Goal: Browse casually: Explore the website without a specific task or goal

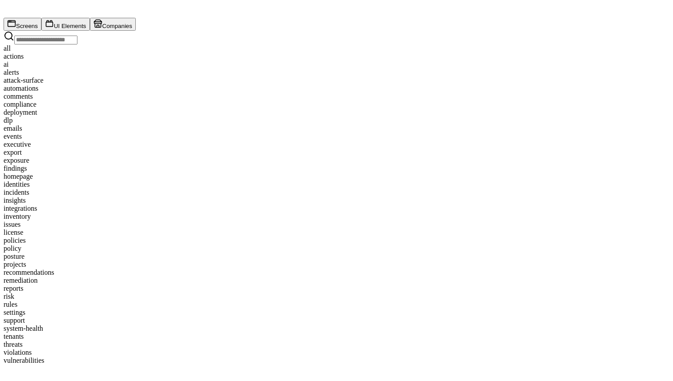
scroll to position [81, 0]
click at [77, 45] on input "text" at bounding box center [45, 40] width 63 height 9
click at [77, 45] on input "**********" at bounding box center [45, 40] width 63 height 9
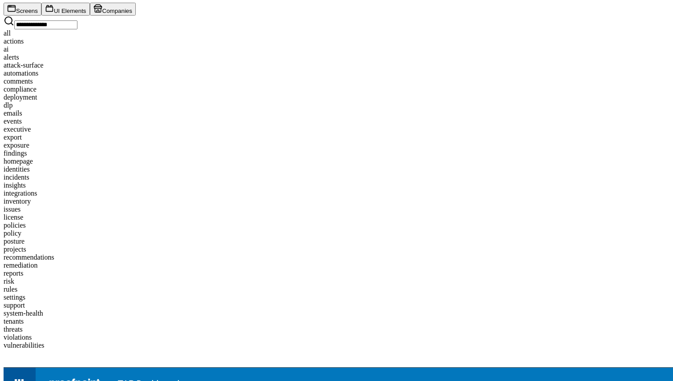
scroll to position [89, 0]
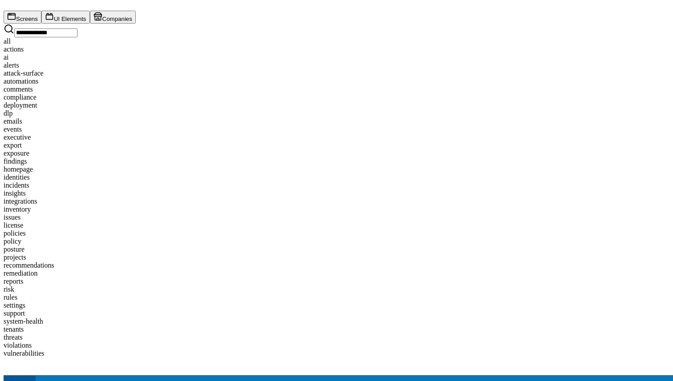
click at [77, 37] on input "**********" at bounding box center [45, 32] width 63 height 9
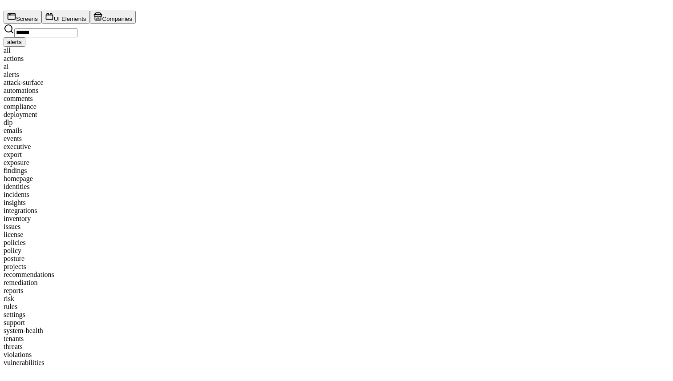
type input "******"
click at [25, 47] on button "alerts" at bounding box center [15, 41] width 22 height 9
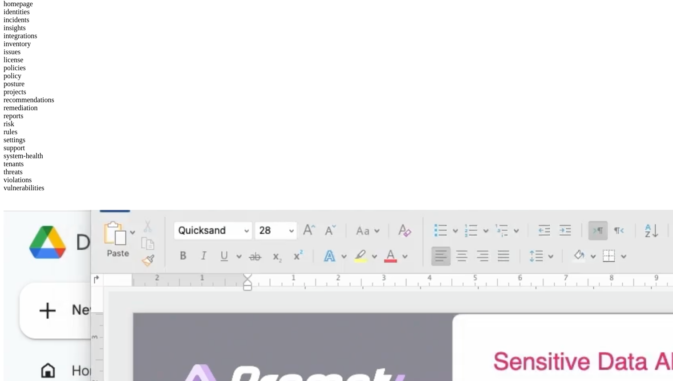
scroll to position [222, 0]
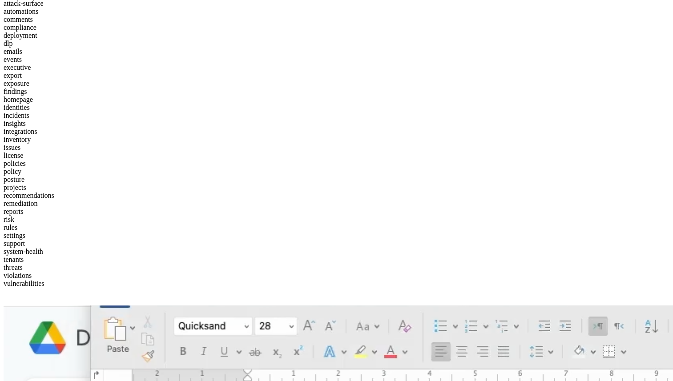
scroll to position [198, 0]
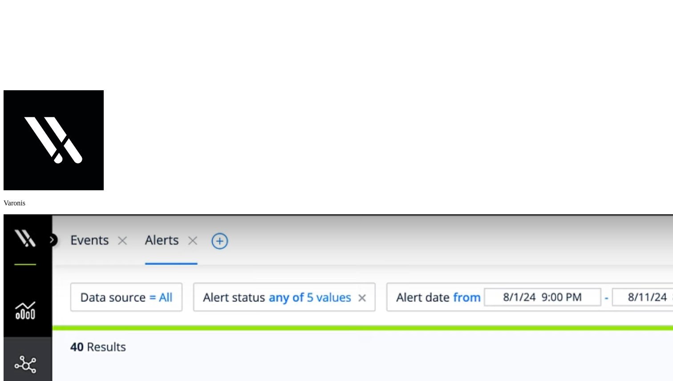
scroll to position [4995, 0]
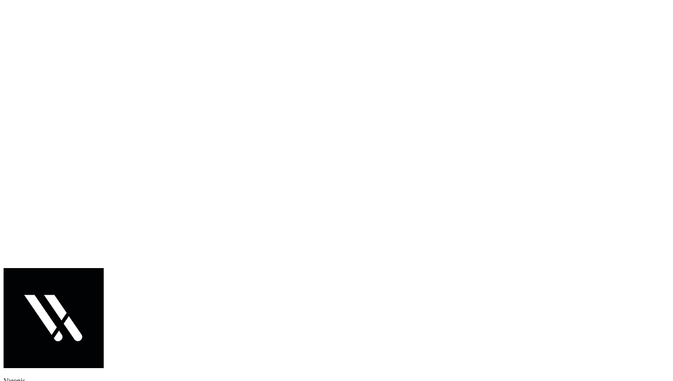
scroll to position [4819, 0]
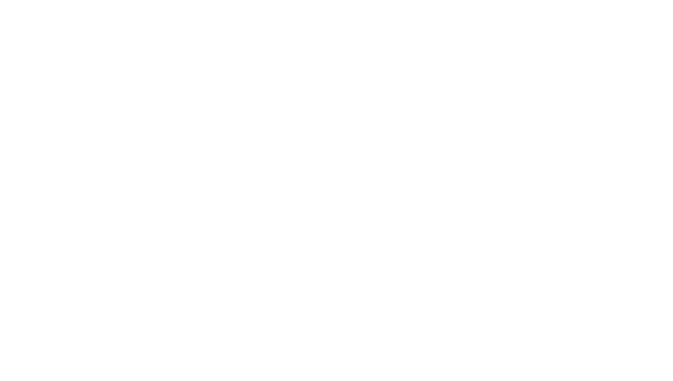
scroll to position [4671, 0]
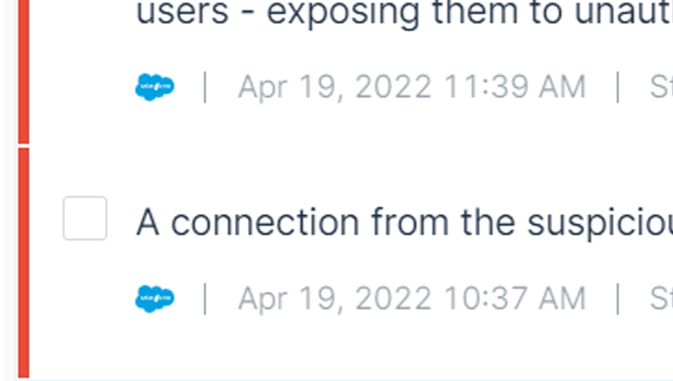
scroll to position [4350, 0]
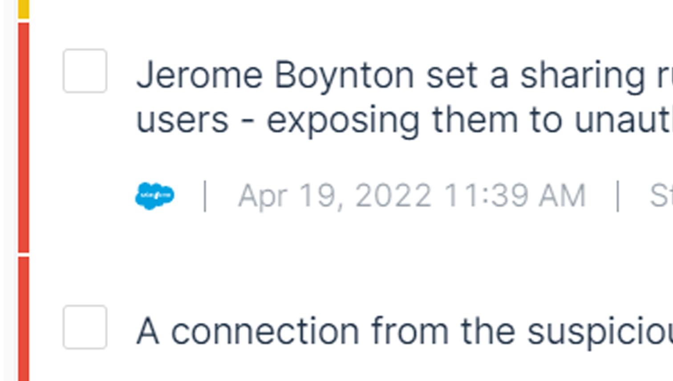
scroll to position [4152, 0]
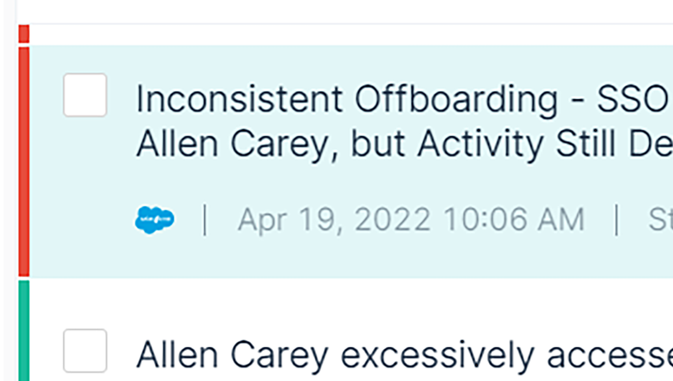
scroll to position [3027, 0]
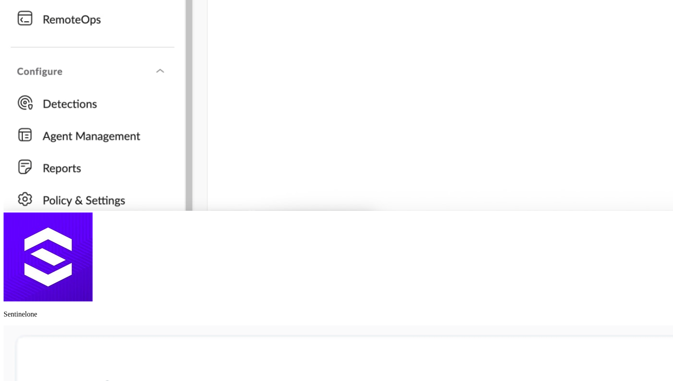
scroll to position [2571, 0]
